Goal: Information Seeking & Learning: Understand process/instructions

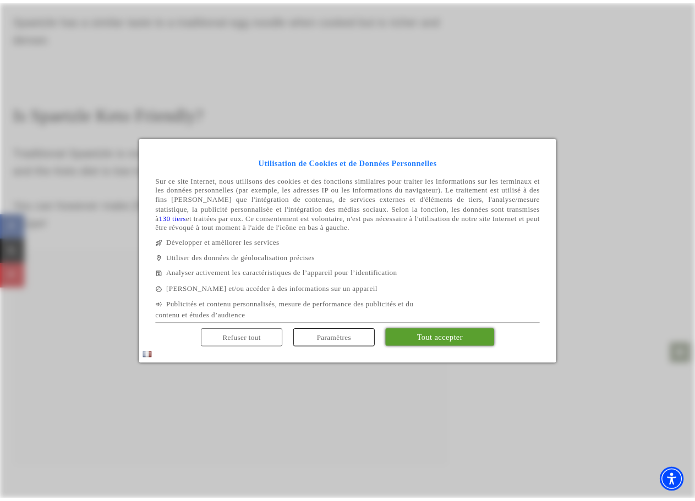
scroll to position [2280, 0]
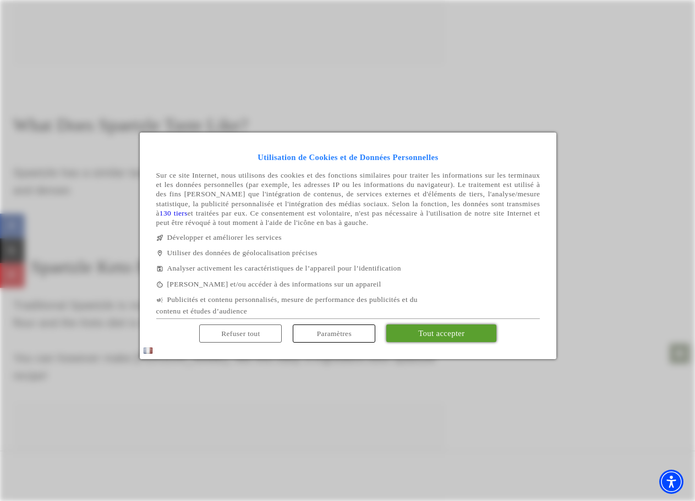
click at [252, 338] on span "Refuser tout" at bounding box center [240, 334] width 39 height 8
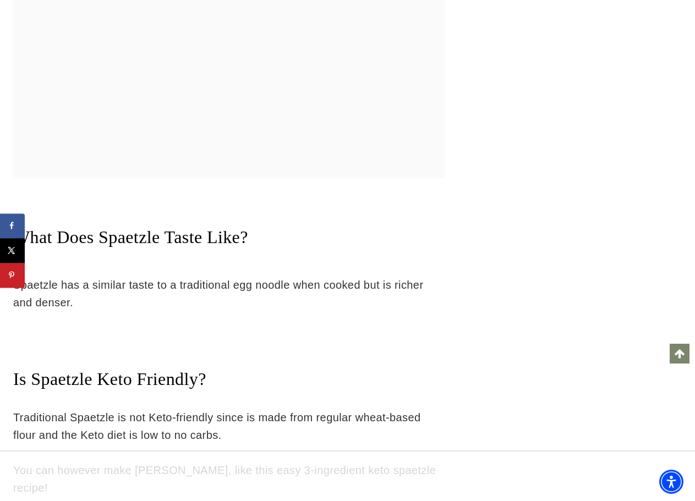
scroll to position [2332, 0]
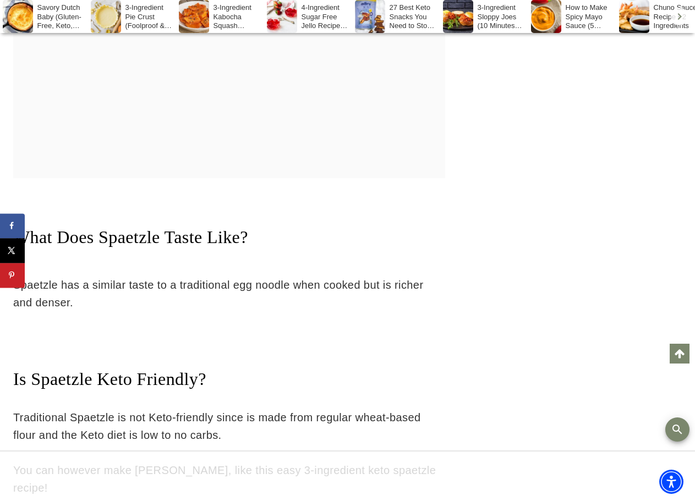
drag, startPoint x: 181, startPoint y: 156, endPoint x: 233, endPoint y: 173, distance: 54.3
click at [233, 409] on p "Traditional Spaetzle is not Keto-friendly since is made from regular wheat-base…" at bounding box center [229, 426] width 432 height 35
drag, startPoint x: 308, startPoint y: 165, endPoint x: 308, endPoint y: 172, distance: 7.7
click at [308, 409] on p "Traditional Spaetzle is not Keto-friendly since is made from regular wheat-base…" at bounding box center [229, 426] width 432 height 35
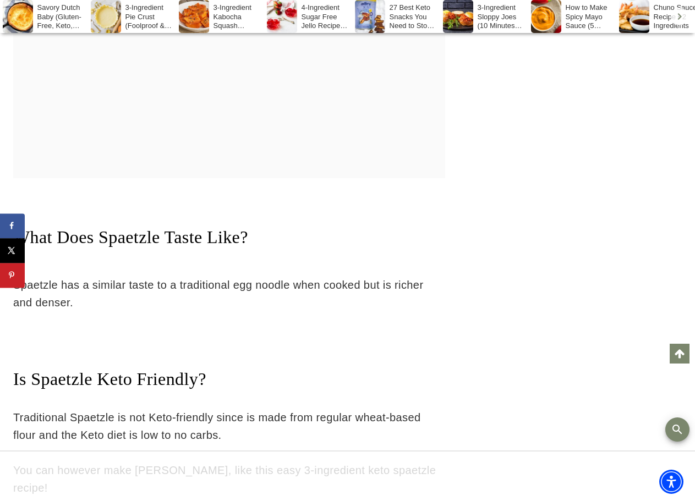
click at [308, 409] on p "Traditional Spaetzle is not Keto-friendly since is made from regular wheat-base…" at bounding box center [229, 426] width 432 height 35
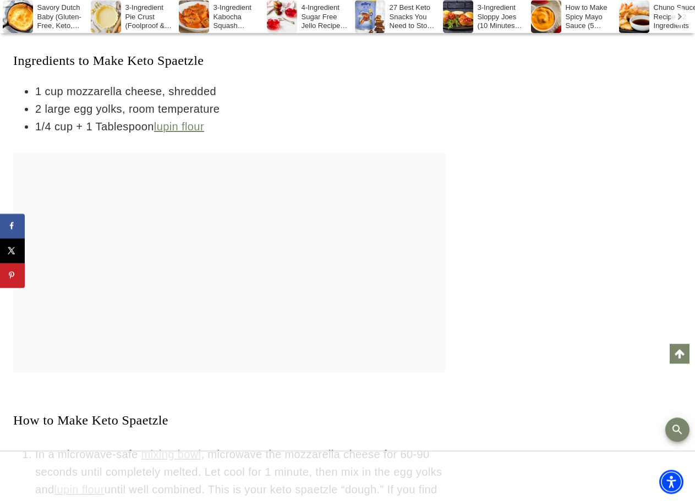
scroll to position [3679, 0]
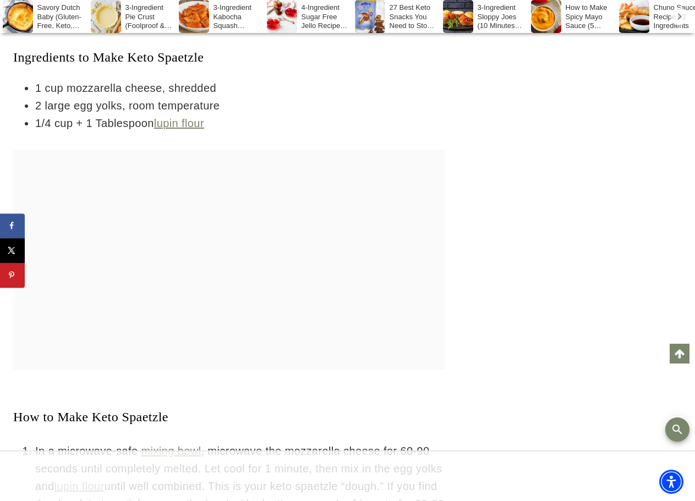
drag, startPoint x: 187, startPoint y: 321, endPoint x: 204, endPoint y: 328, distance: 18.6
drag, startPoint x: 220, startPoint y: 313, endPoint x: 256, endPoint y: 329, distance: 39.0
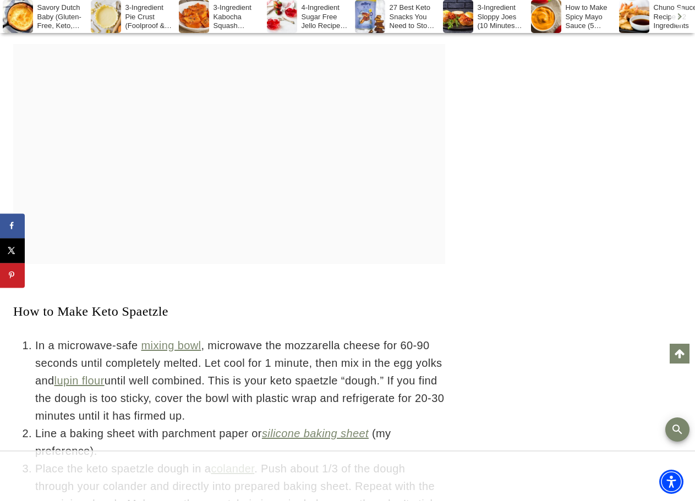
scroll to position [3791, 0]
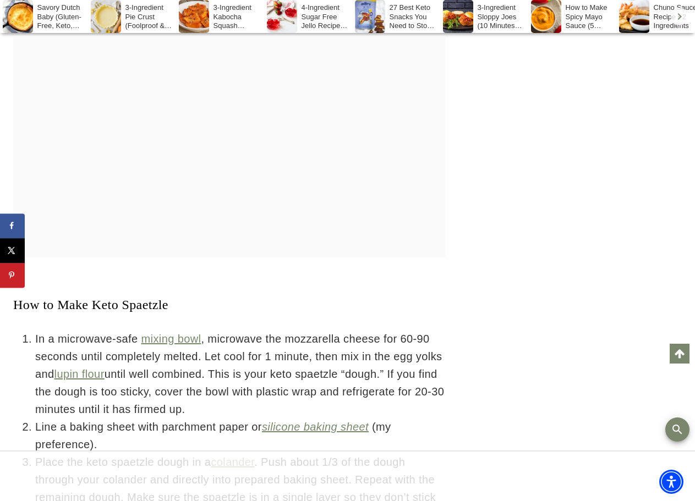
drag, startPoint x: 250, startPoint y: 312, endPoint x: 255, endPoint y: 329, distance: 17.8
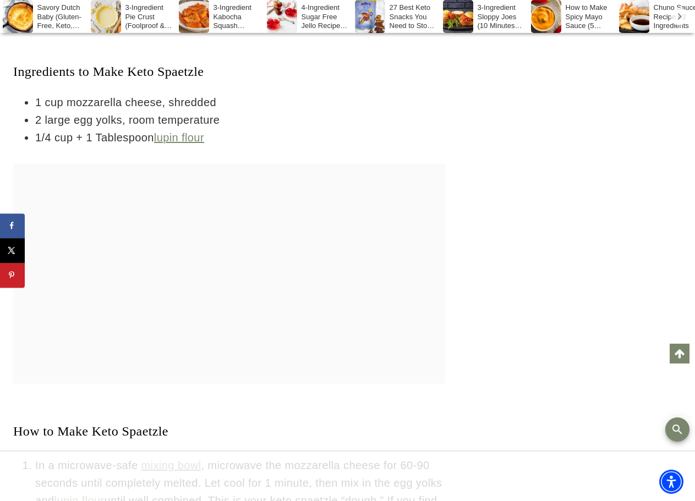
scroll to position [3679, 0]
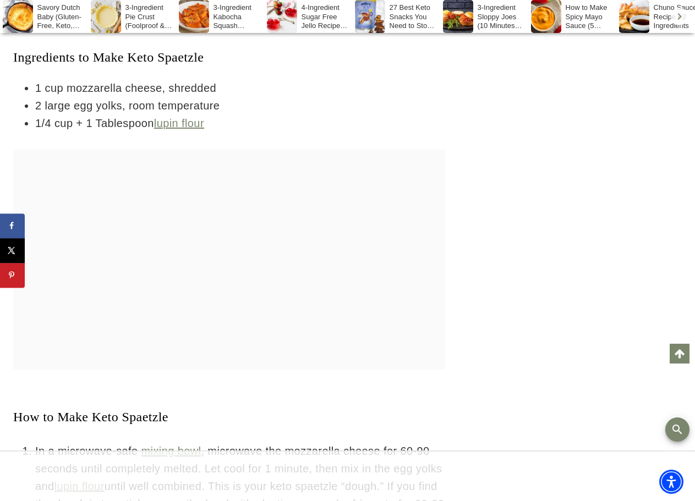
drag, startPoint x: 183, startPoint y: 242, endPoint x: 181, endPoint y: 261, distance: 19.5
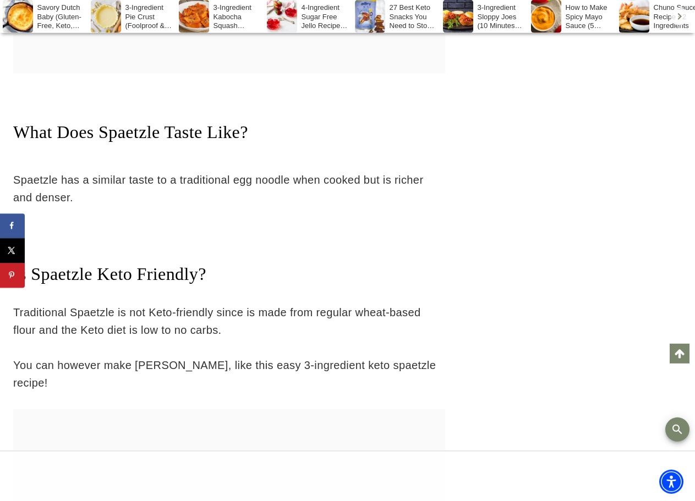
drag, startPoint x: 189, startPoint y: 261, endPoint x: 514, endPoint y: 247, distance: 325.1
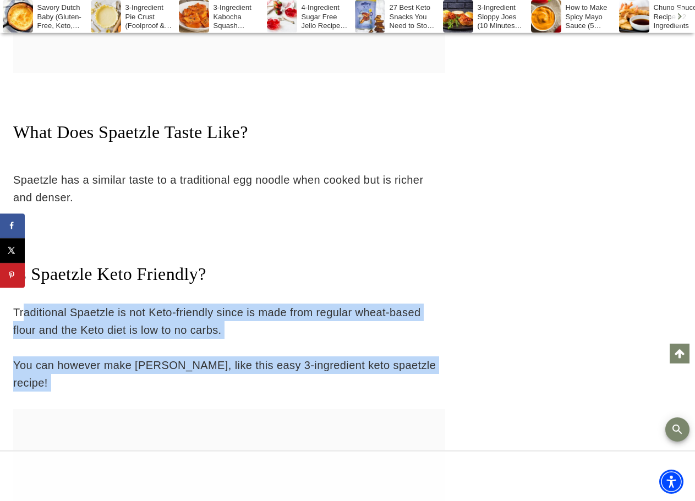
drag, startPoint x: 524, startPoint y: 249, endPoint x: 99, endPoint y: 95, distance: 452.7
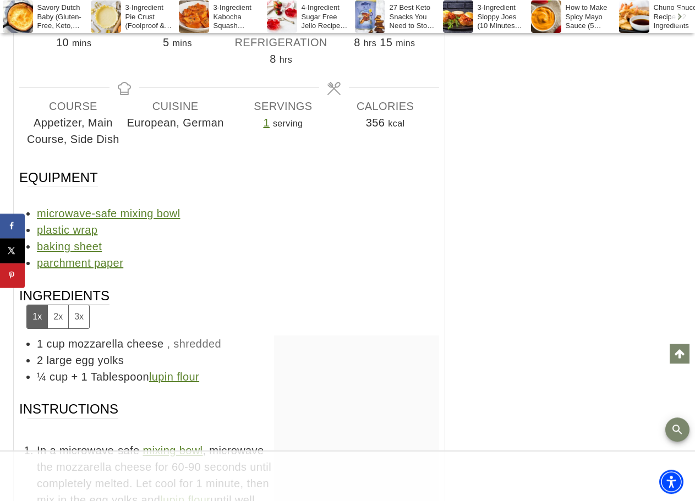
scroll to position [7866, 0]
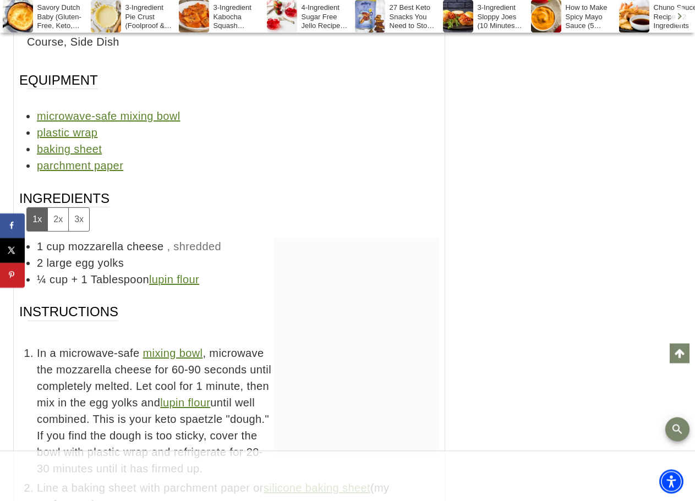
drag, startPoint x: 261, startPoint y: 310, endPoint x: 173, endPoint y: 298, distance: 88.9
drag, startPoint x: 90, startPoint y: 134, endPoint x: 137, endPoint y: 130, distance: 46.9
click at [137, 345] on span "In a microwave-safe mixing bowl , microwave the mozzarella cheese for 60-90 sec…" at bounding box center [238, 411] width 402 height 132
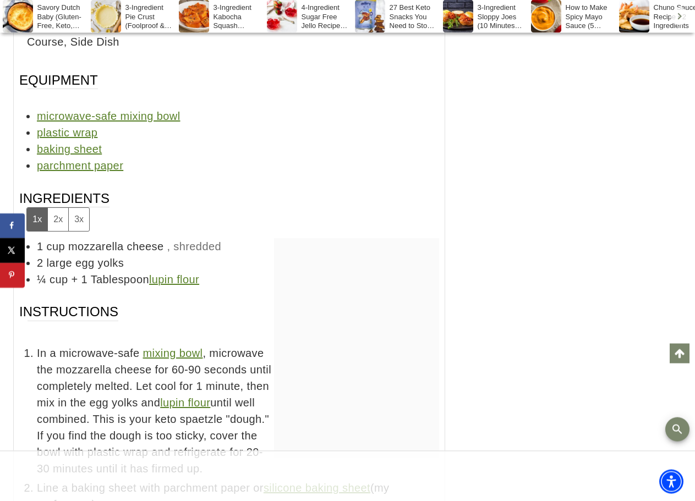
drag, startPoint x: 100, startPoint y: 321, endPoint x: 129, endPoint y: 339, distance: 34.4
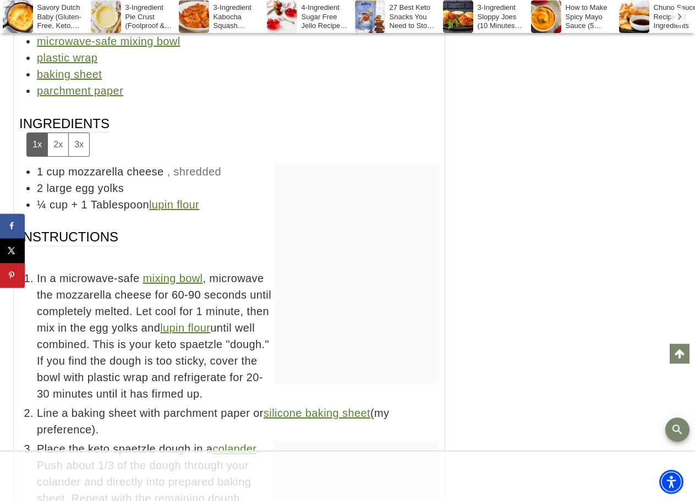
scroll to position [7978, 0]
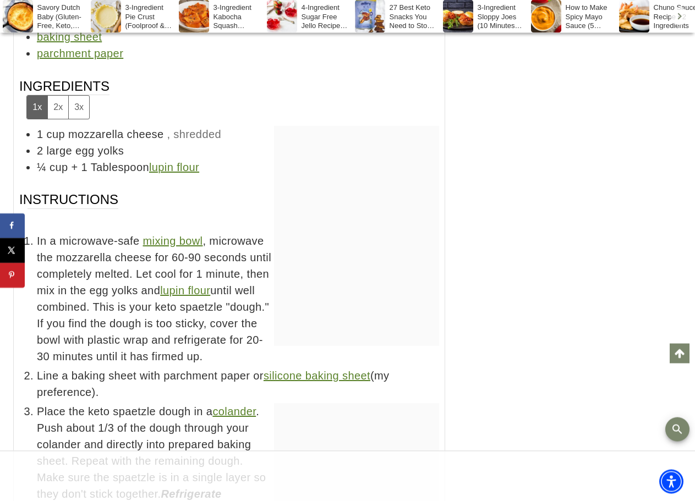
drag, startPoint x: 84, startPoint y: 244, endPoint x: 265, endPoint y: 279, distance: 184.4
drag, startPoint x: 145, startPoint y: 284, endPoint x: 137, endPoint y: 312, distance: 29.3
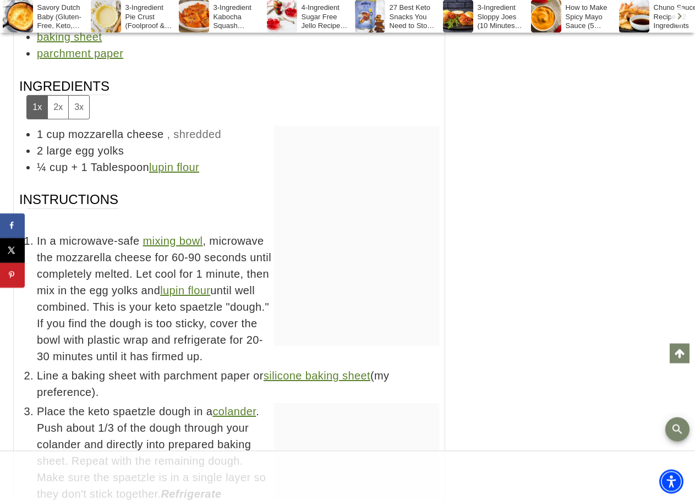
drag, startPoint x: 67, startPoint y: 331, endPoint x: 181, endPoint y: 354, distance: 115.8
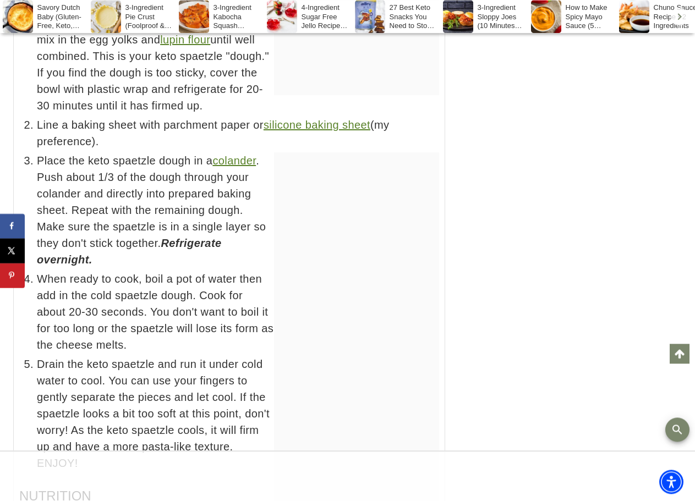
scroll to position [8147, 0]
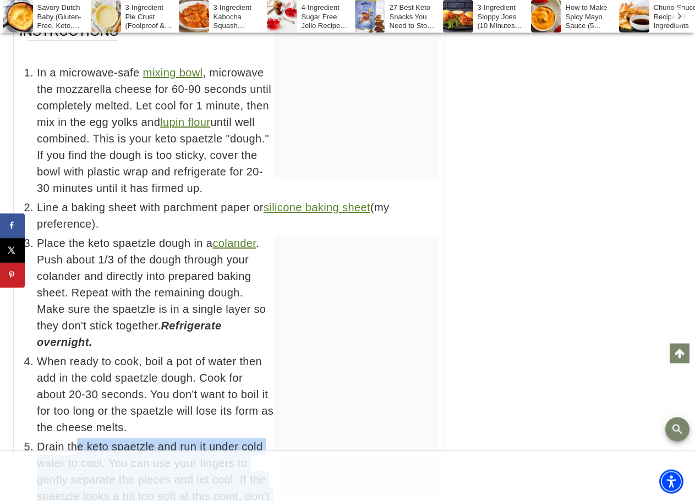
drag, startPoint x: 80, startPoint y: 160, endPoint x: 157, endPoint y: 223, distance: 100.1
click at [157, 439] on span "Drain the keto spaetzle and run it under cold water to cool. You can use your f…" at bounding box center [238, 497] width 402 height 116
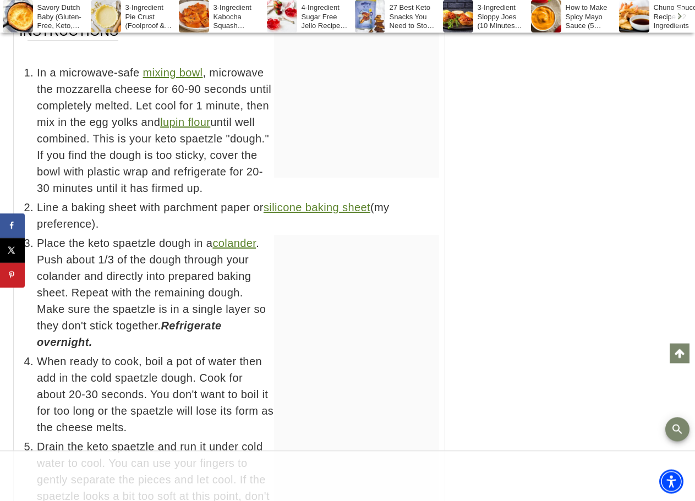
click at [160, 439] on span "Drain the keto spaetzle and run it under cold water to cool. You can use your f…" at bounding box center [238, 497] width 402 height 116
